Goal: Information Seeking & Learning: Learn about a topic

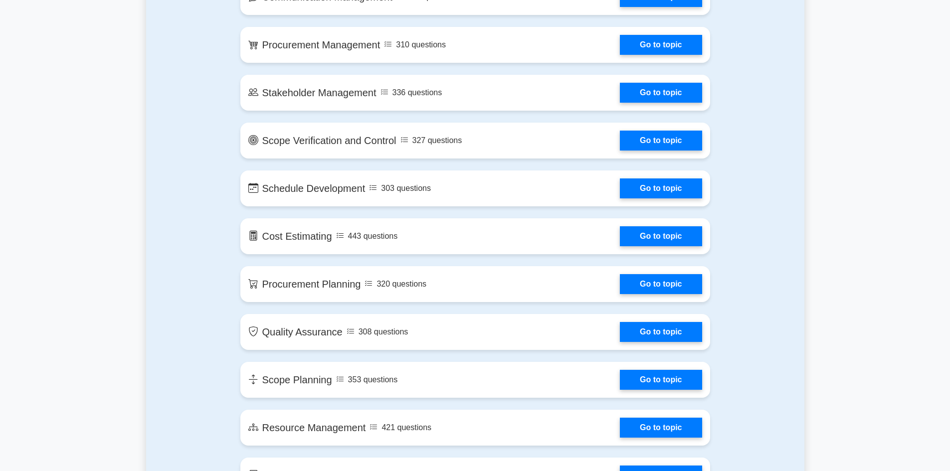
scroll to position [947, 0]
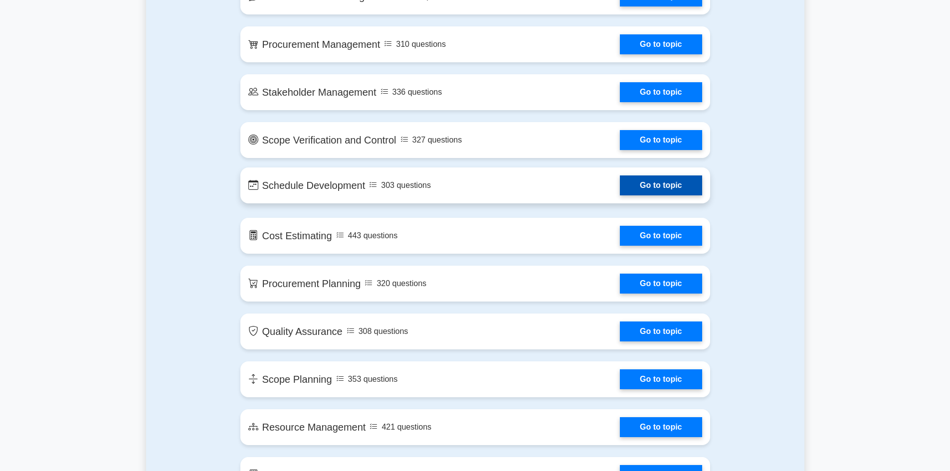
click at [676, 183] on link "Go to topic" at bounding box center [661, 186] width 82 height 20
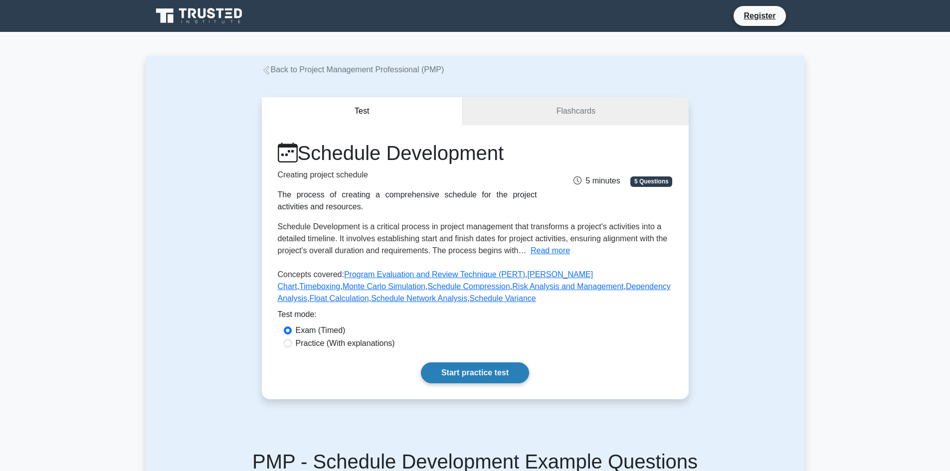
click at [472, 372] on link "Start practice test" at bounding box center [475, 373] width 108 height 21
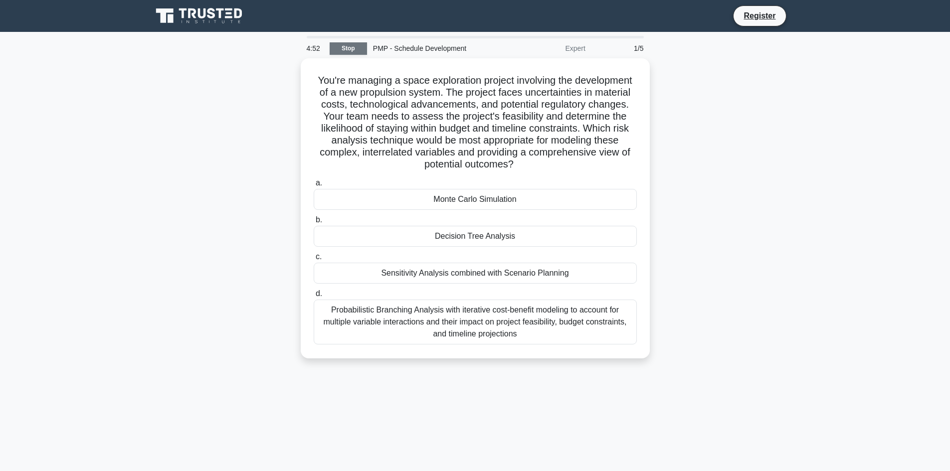
click at [349, 45] on link "Stop" at bounding box center [348, 48] width 37 height 12
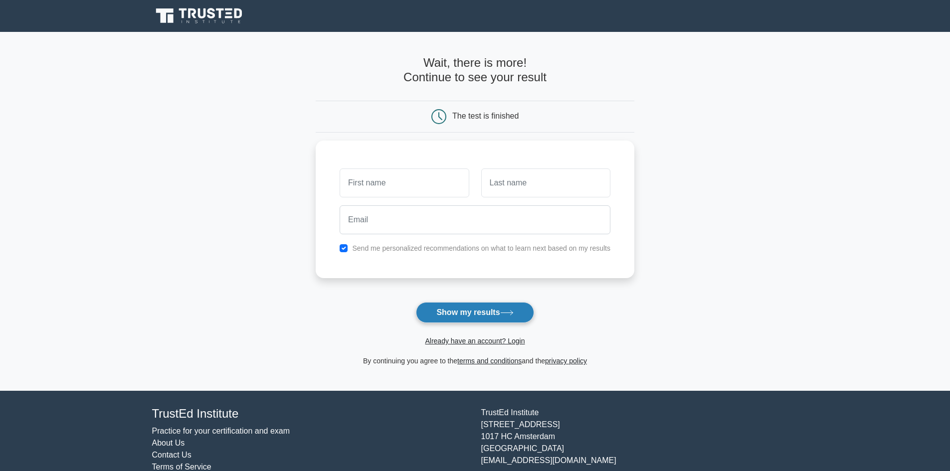
click at [492, 307] on button "Show my results" at bounding box center [475, 312] width 118 height 21
